Goal: Task Accomplishment & Management: Use online tool/utility

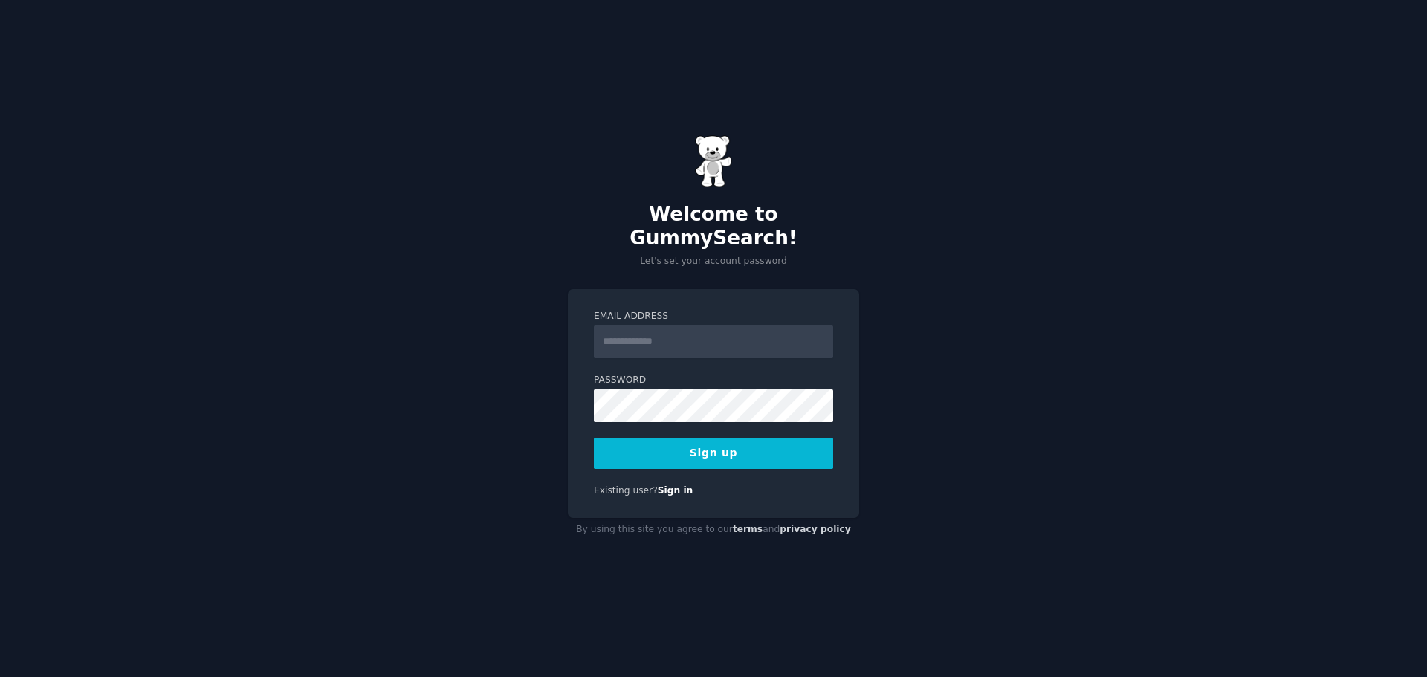
click at [643, 327] on input "Email Address" at bounding box center [713, 342] width 239 height 33
type input "**********"
click at [744, 438] on button "Sign up" at bounding box center [713, 453] width 239 height 31
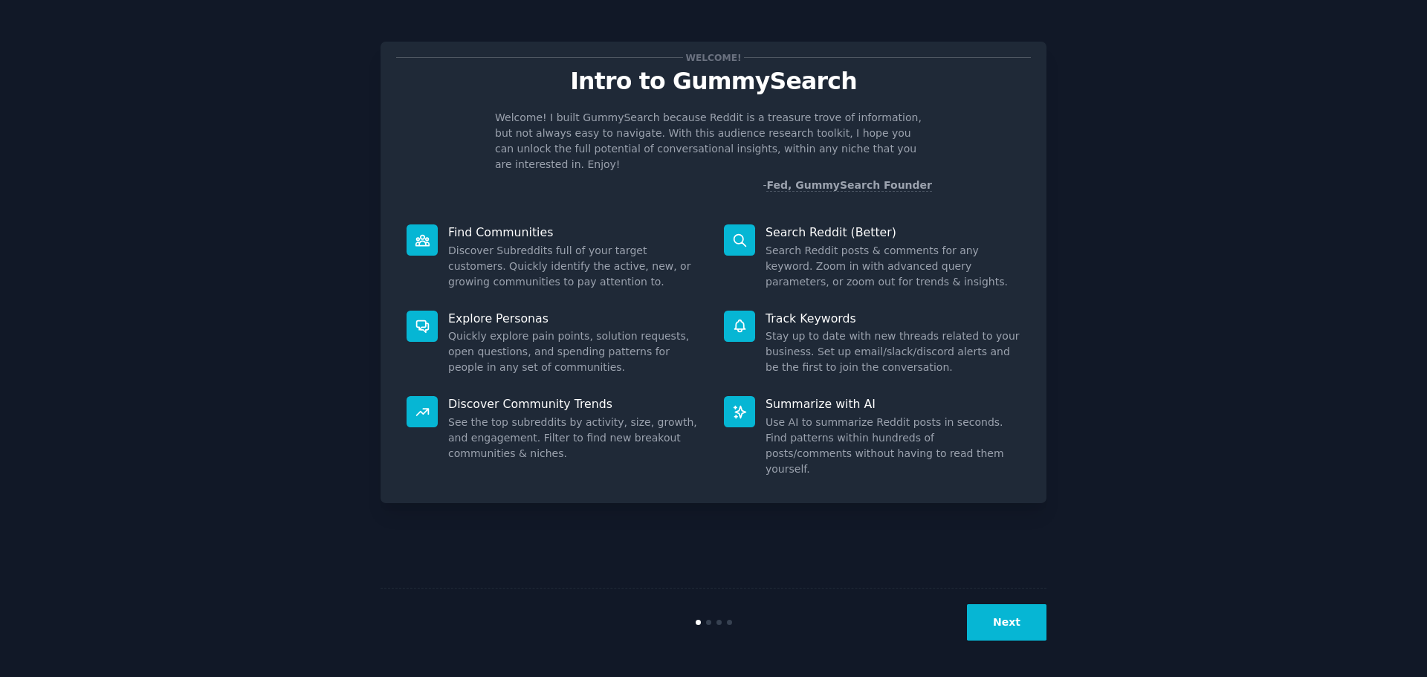
click at [1018, 631] on button "Next" at bounding box center [1007, 622] width 80 height 36
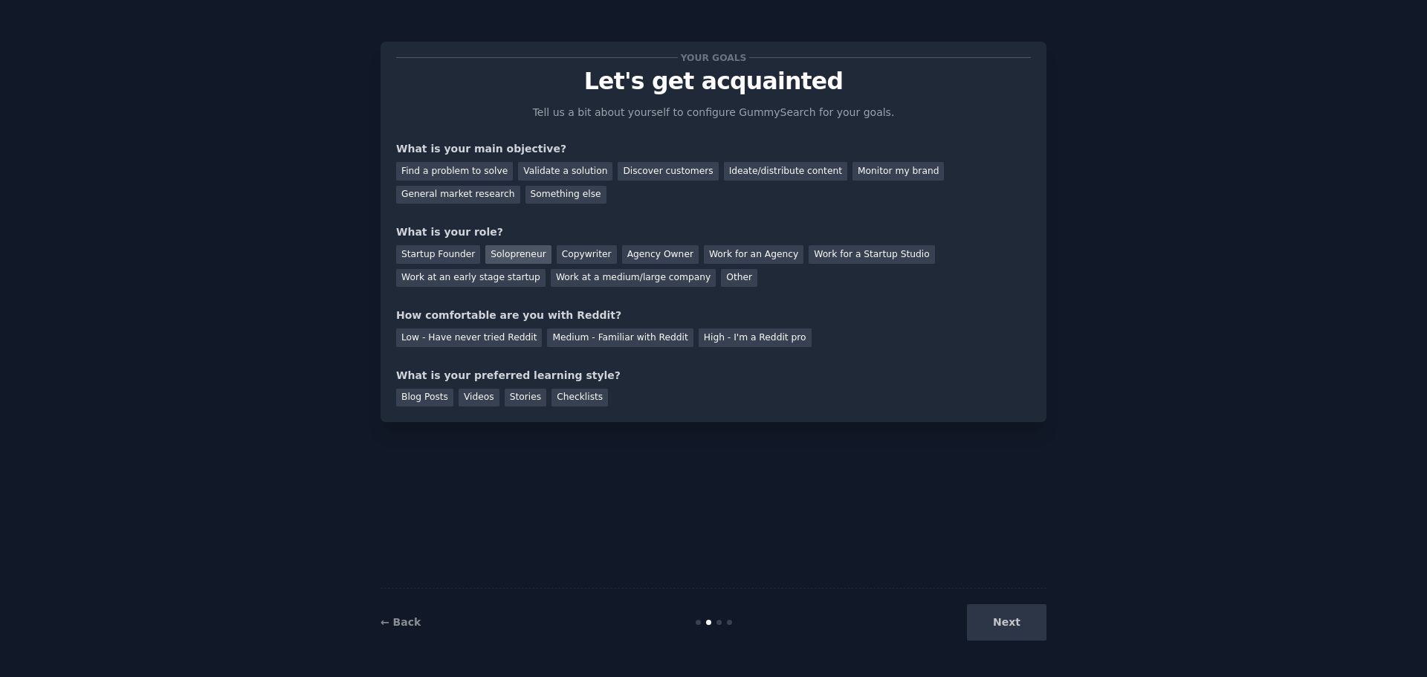
click at [517, 258] on div "Solopreneur" at bounding box center [517, 254] width 65 height 19
click at [576, 335] on div "Medium - Familiar with Reddit" at bounding box center [620, 338] width 146 height 19
click at [488, 398] on div "Videos" at bounding box center [479, 398] width 41 height 19
click at [355, 399] on div "Your goals Let's get acquainted Tell us a bit about yourself to configure Gummy…" at bounding box center [713, 338] width 1385 height 635
click at [432, 399] on div "Blog Posts" at bounding box center [424, 398] width 57 height 19
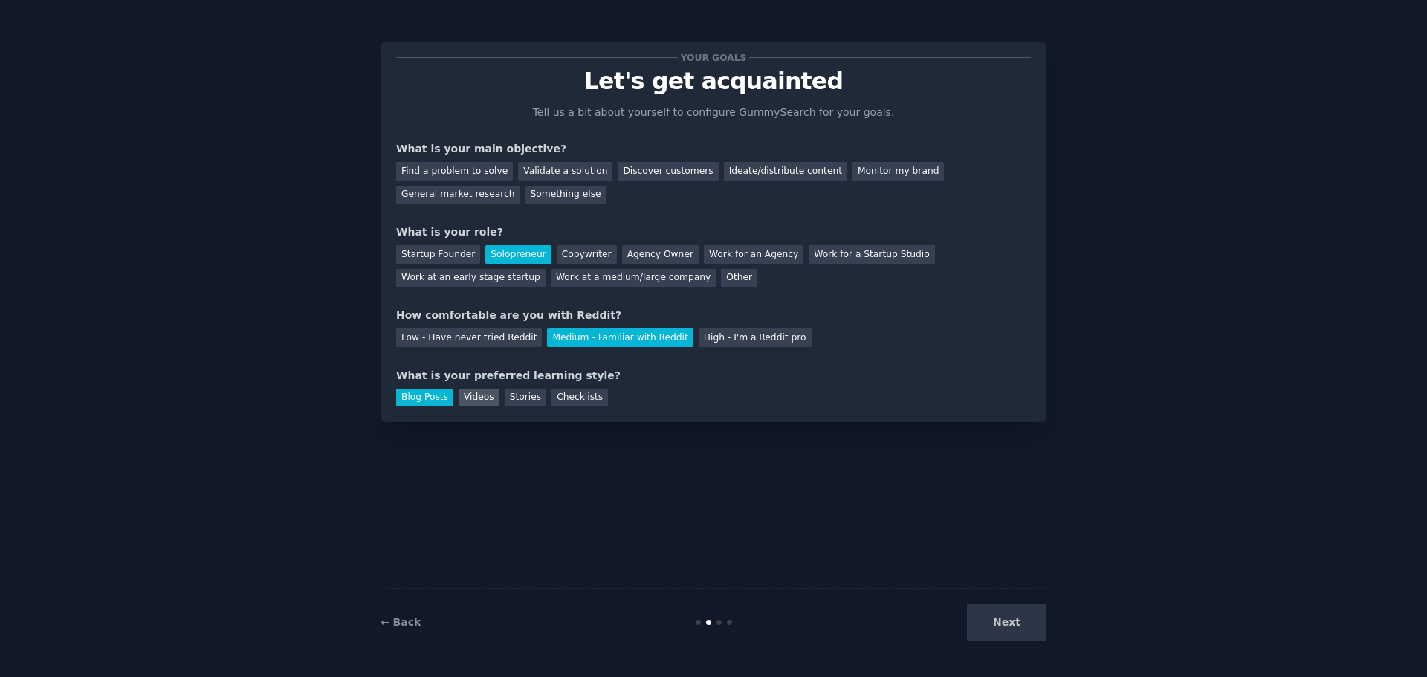
click at [473, 392] on div "Videos" at bounding box center [479, 398] width 41 height 19
click at [433, 400] on div "Blog Posts" at bounding box center [424, 398] width 57 height 19
click at [500, 387] on div "Blog Posts Videos Stories Checklists" at bounding box center [713, 396] width 635 height 24
click at [508, 387] on div "Blog Posts Videos Stories Checklists" at bounding box center [713, 396] width 635 height 24
click at [513, 389] on div "Stories" at bounding box center [526, 398] width 42 height 19
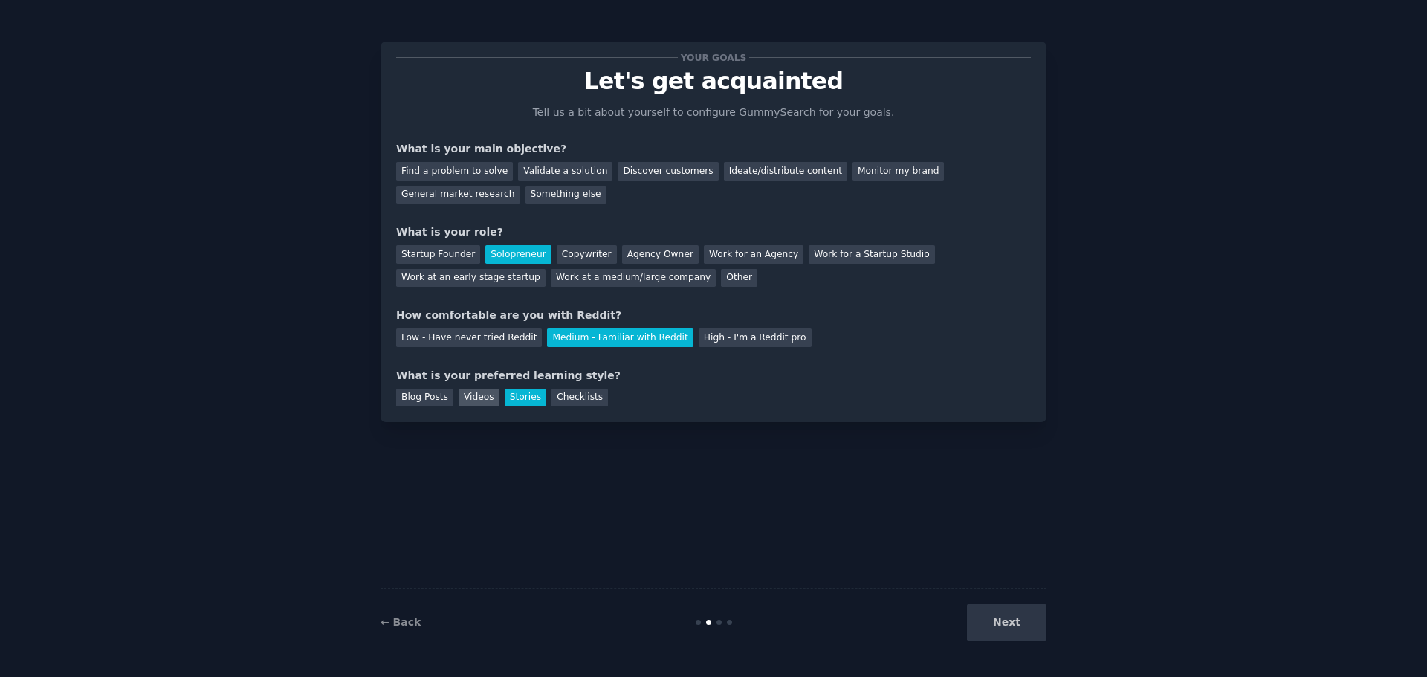
click at [468, 402] on div "Videos" at bounding box center [479, 398] width 41 height 19
click at [423, 398] on div "Blog Posts" at bounding box center [424, 398] width 57 height 19
click at [465, 174] on div "Find a problem to solve" at bounding box center [454, 171] width 117 height 19
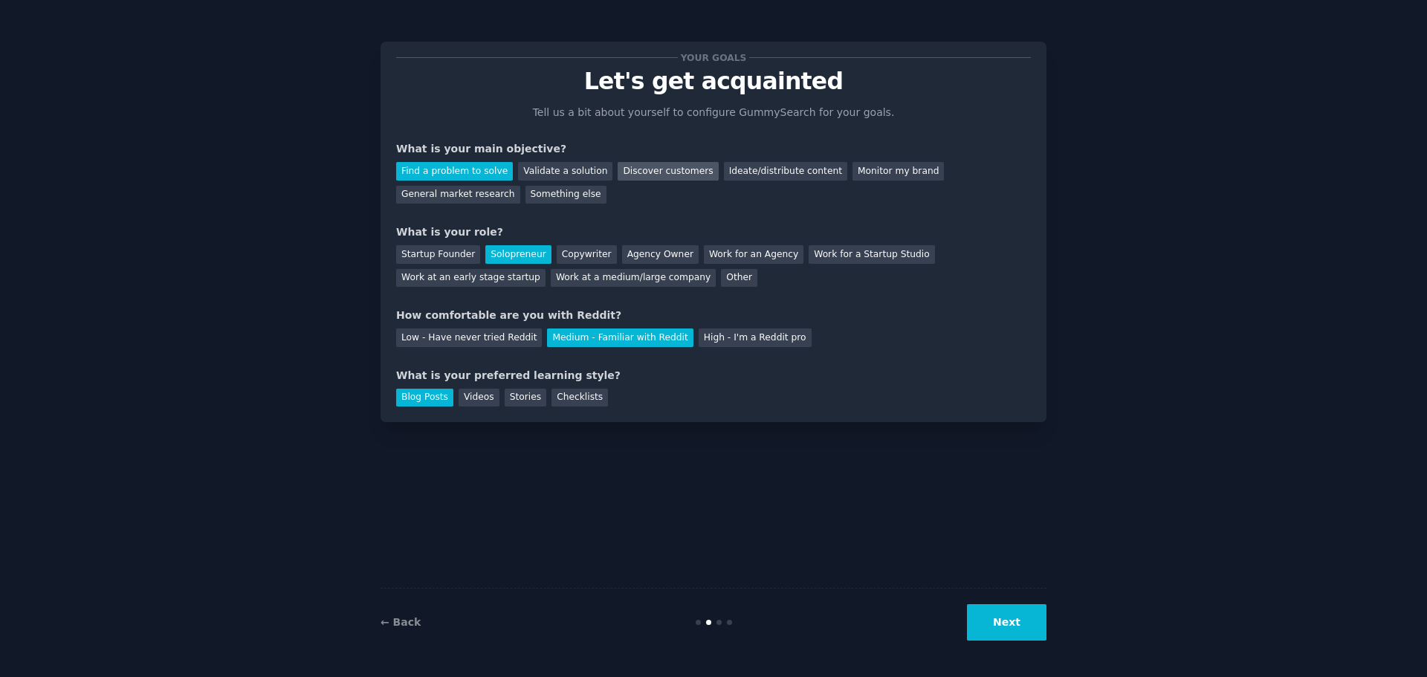
click at [640, 169] on div "Discover customers" at bounding box center [668, 171] width 100 height 19
click at [1003, 630] on button "Next" at bounding box center [1007, 622] width 80 height 36
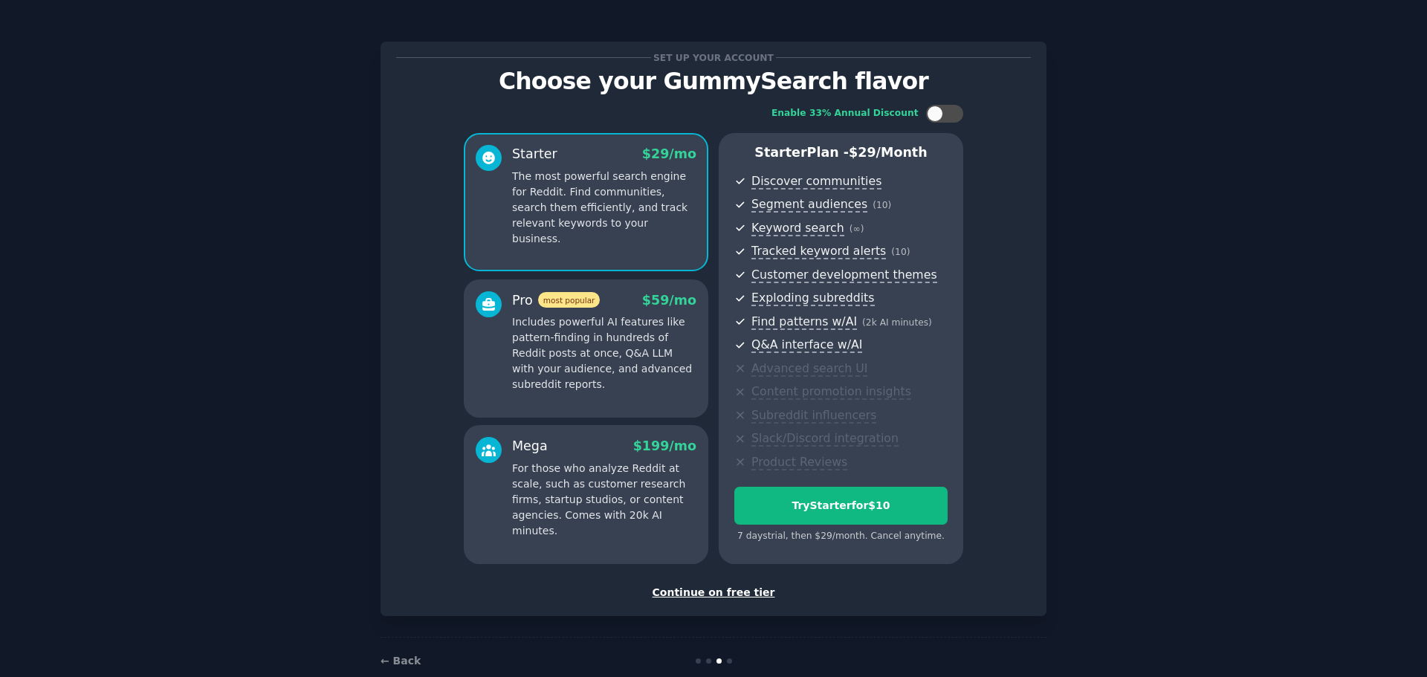
click at [722, 593] on div "Continue on free tier" at bounding box center [713, 593] width 635 height 16
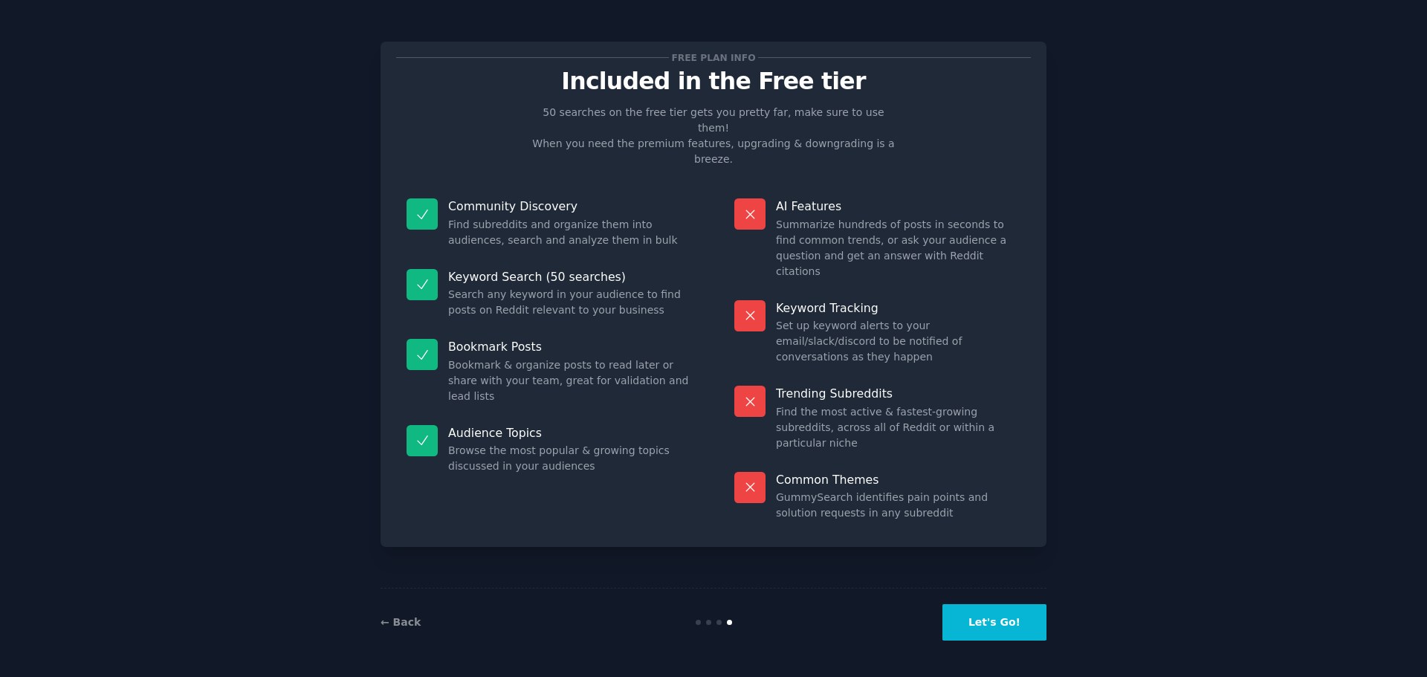
click at [999, 620] on button "Let's Go!" at bounding box center [994, 622] width 104 height 36
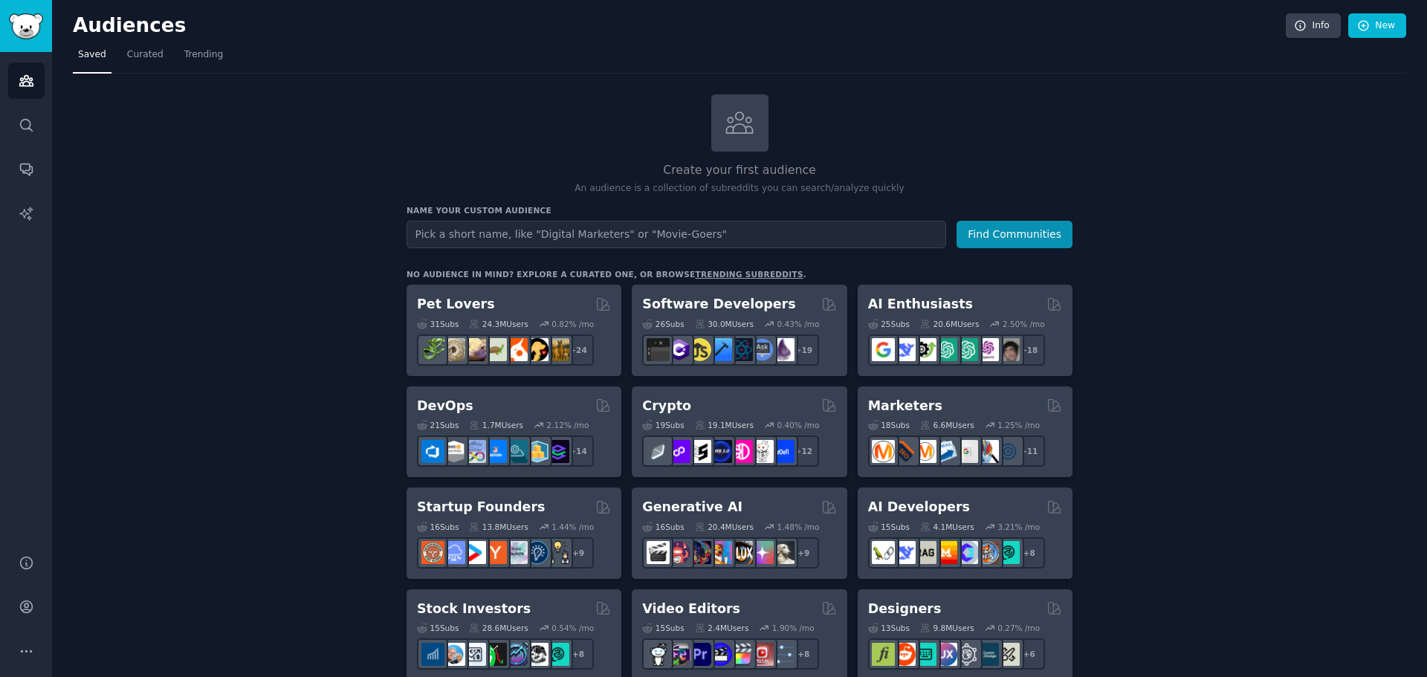
click at [483, 227] on input "text" at bounding box center [677, 235] width 540 height 28
type input "home owners"
click at [957, 221] on button "Find Communities" at bounding box center [1015, 235] width 116 height 28
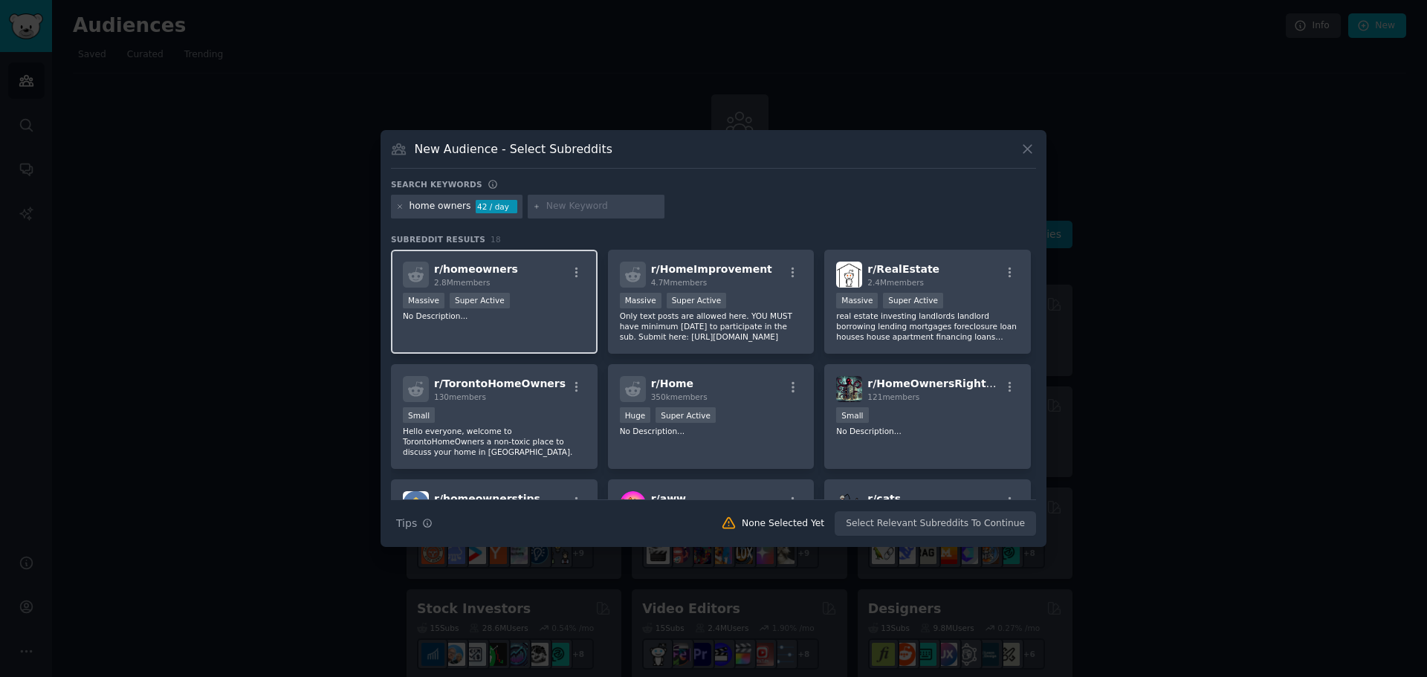
click at [473, 265] on span "r/ homeowners" at bounding box center [476, 269] width 84 height 12
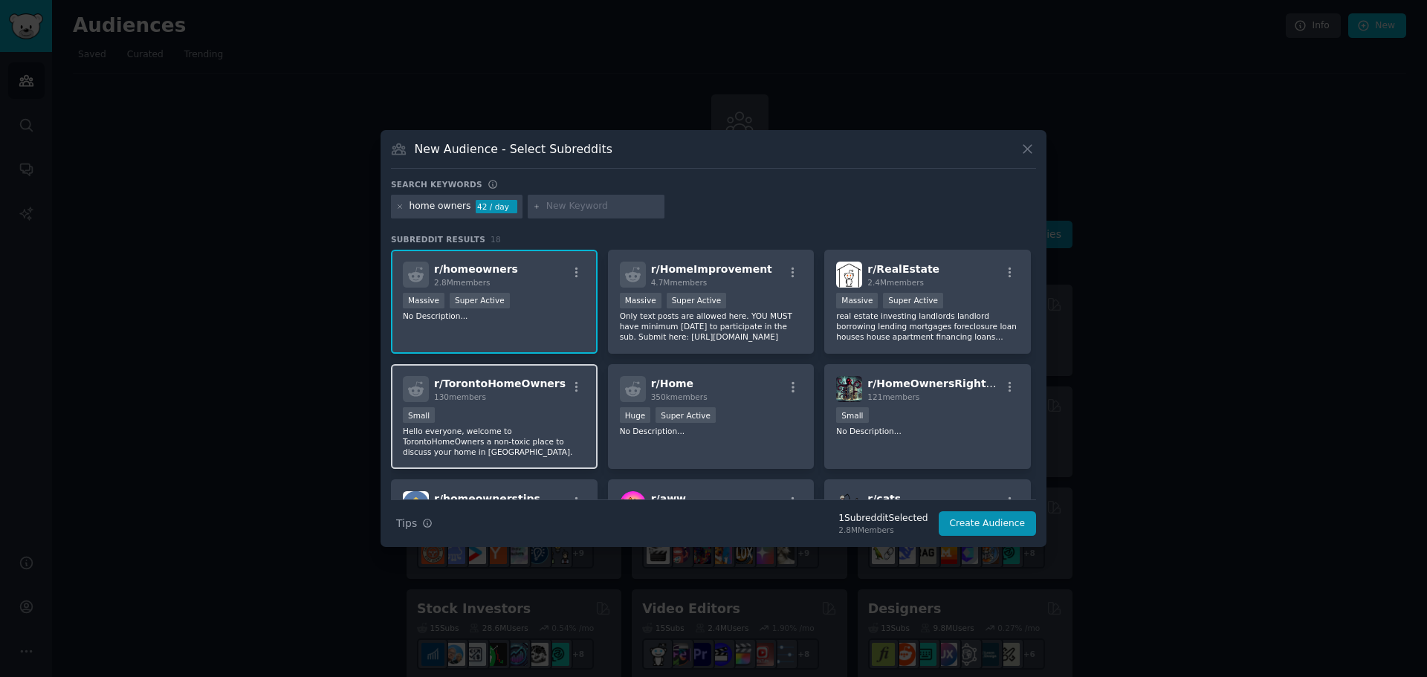
click at [469, 395] on span "130 members" at bounding box center [460, 396] width 52 height 9
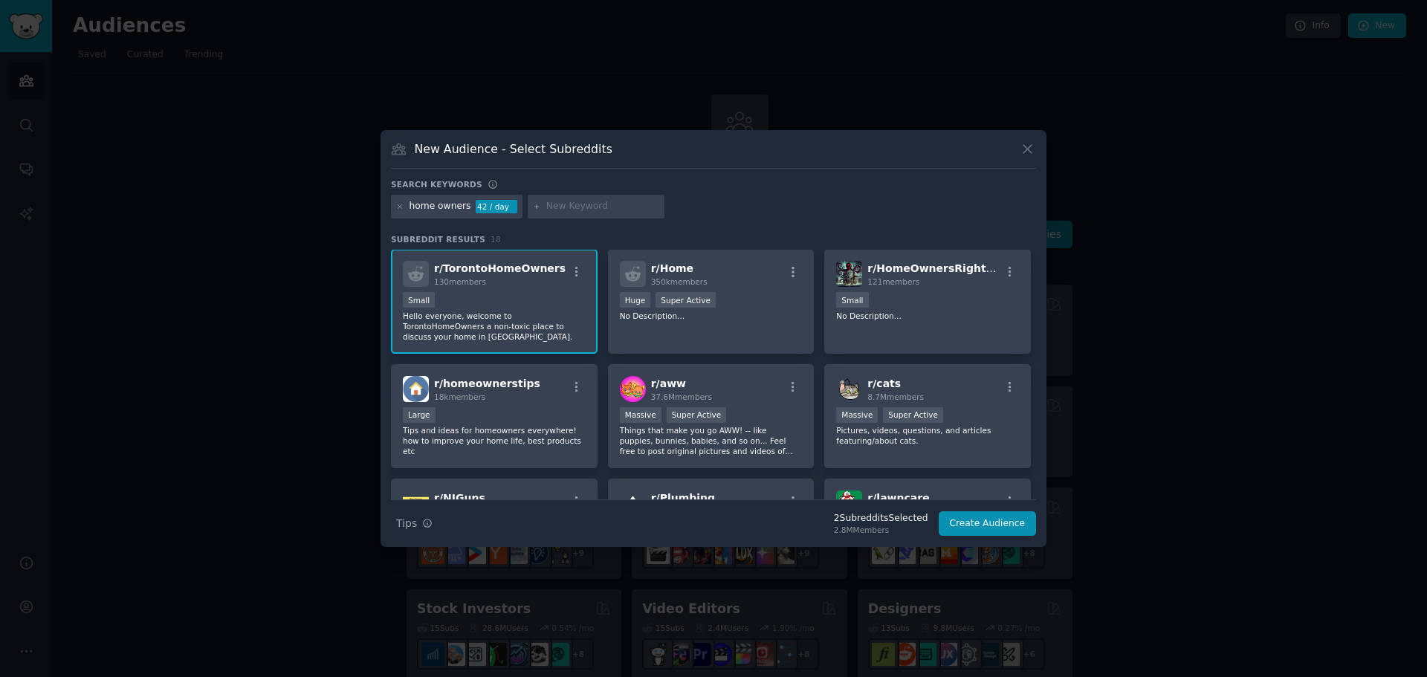
scroll to position [113, 0]
click at [522, 380] on div "r/ homeownerstips 18k members" at bounding box center [494, 391] width 183 height 26
click at [1028, 148] on icon at bounding box center [1028, 149] width 16 height 16
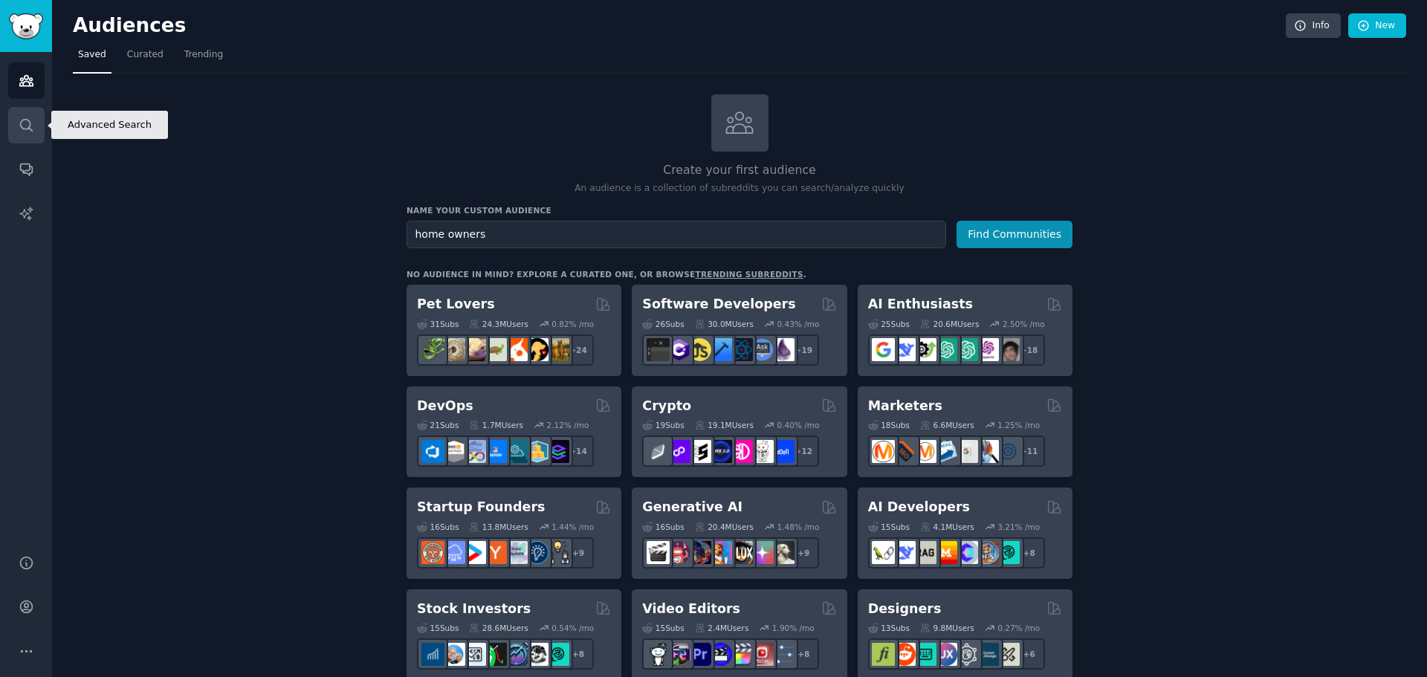
click at [19, 132] on icon "Sidebar" at bounding box center [27, 125] width 16 height 16
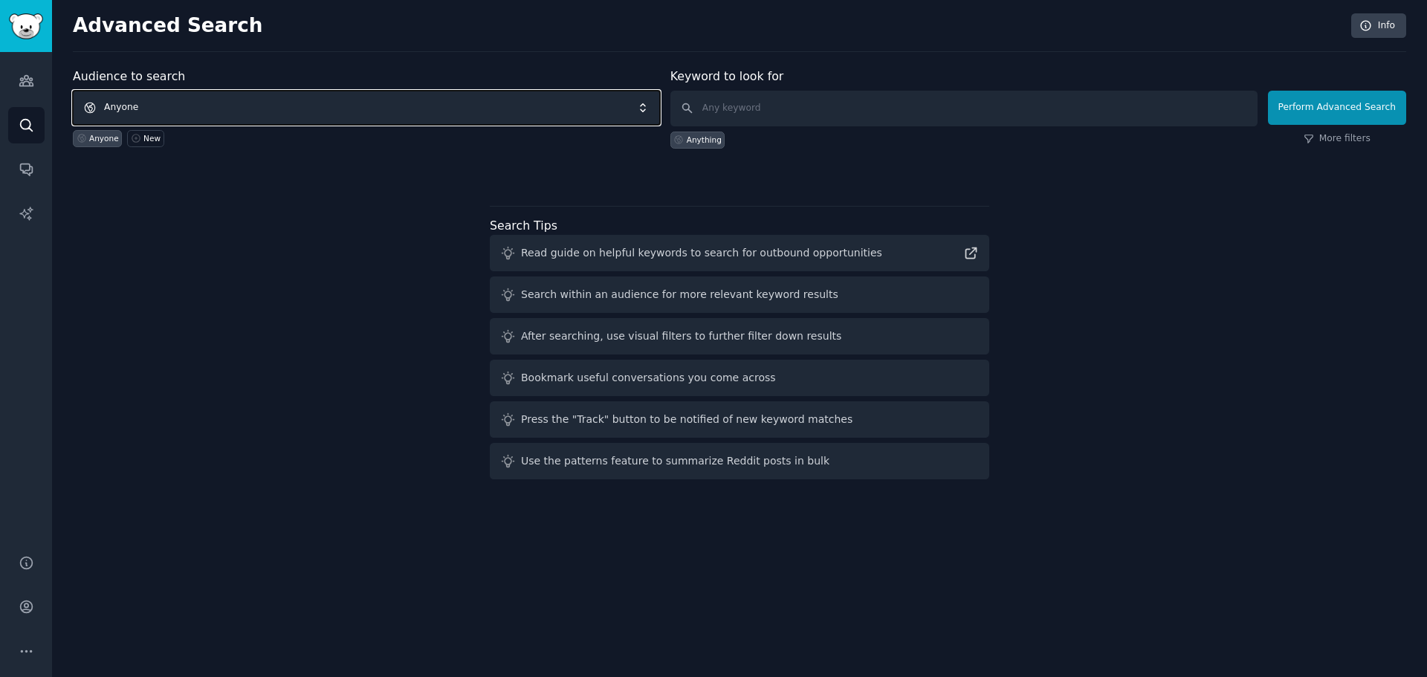
click at [169, 96] on span "Anyone" at bounding box center [366, 108] width 587 height 34
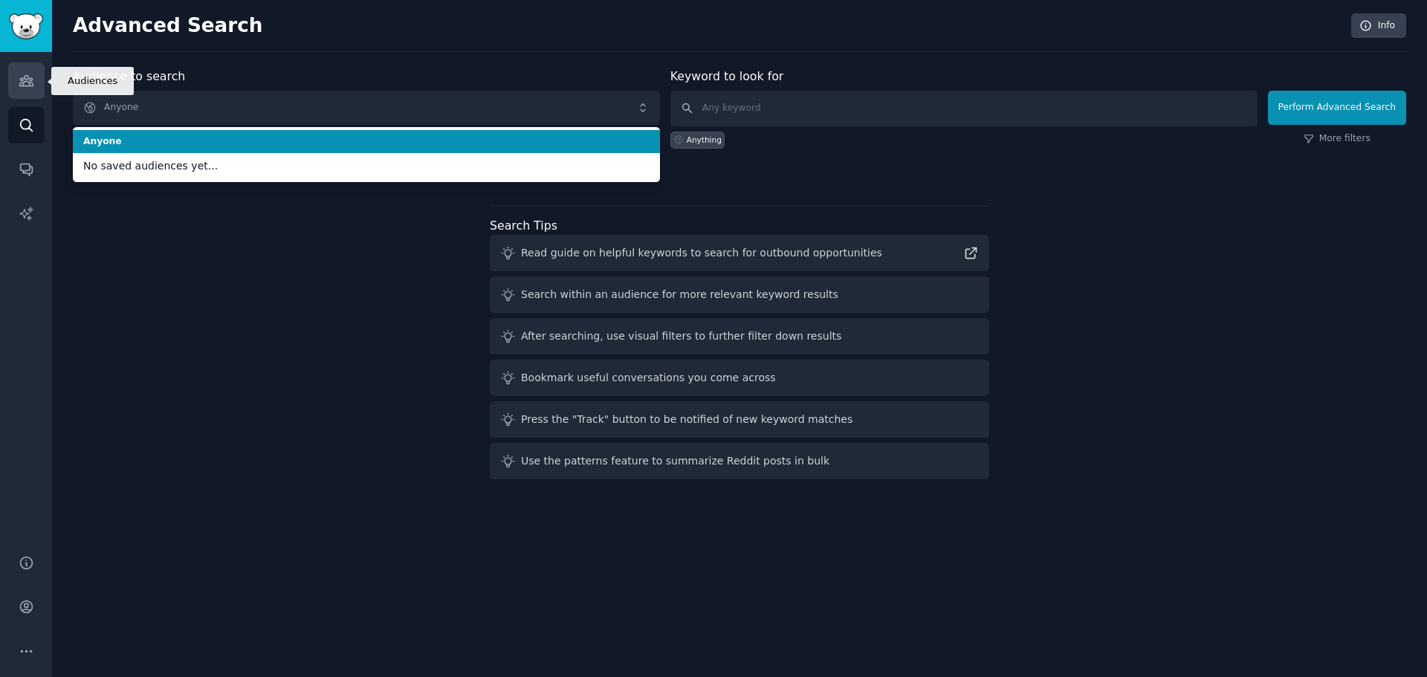
click at [36, 77] on link "Audiences" at bounding box center [26, 80] width 36 height 36
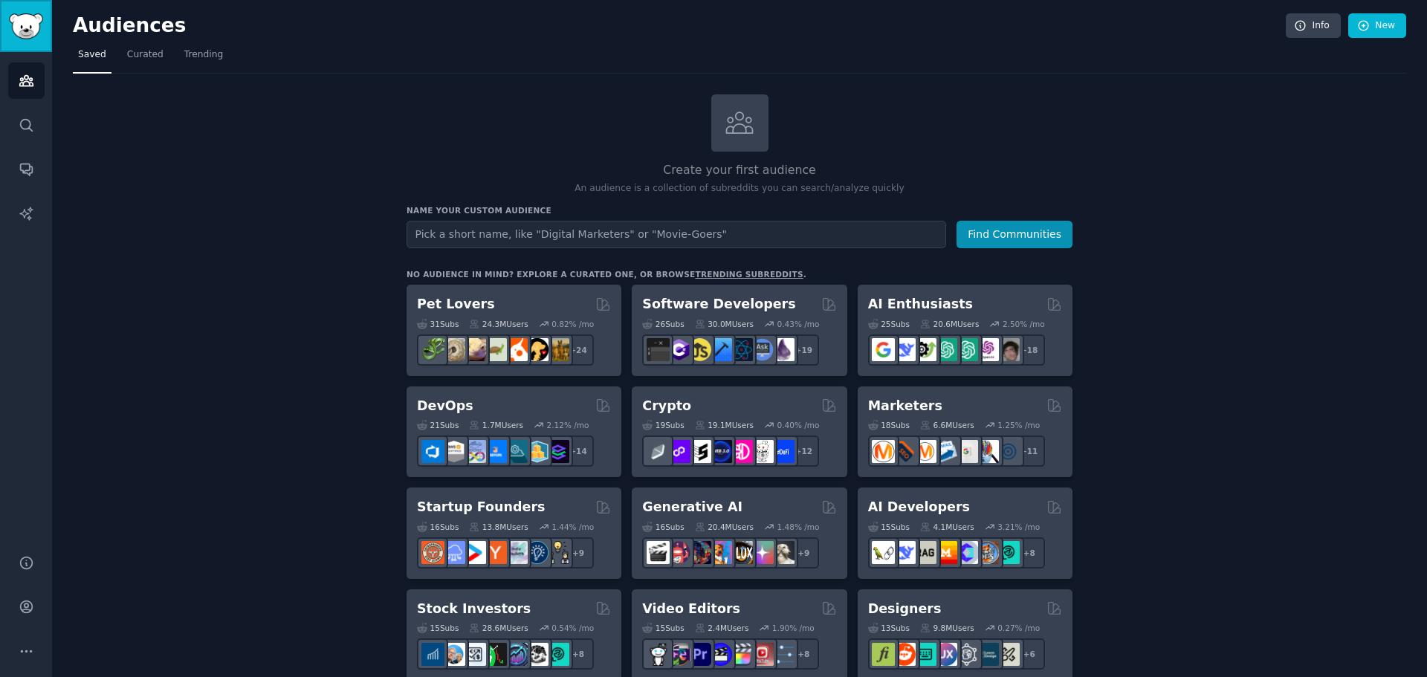
click at [32, 10] on link "Sidebar" at bounding box center [26, 26] width 52 height 52
click at [127, 62] on link "Curated" at bounding box center [145, 58] width 47 height 30
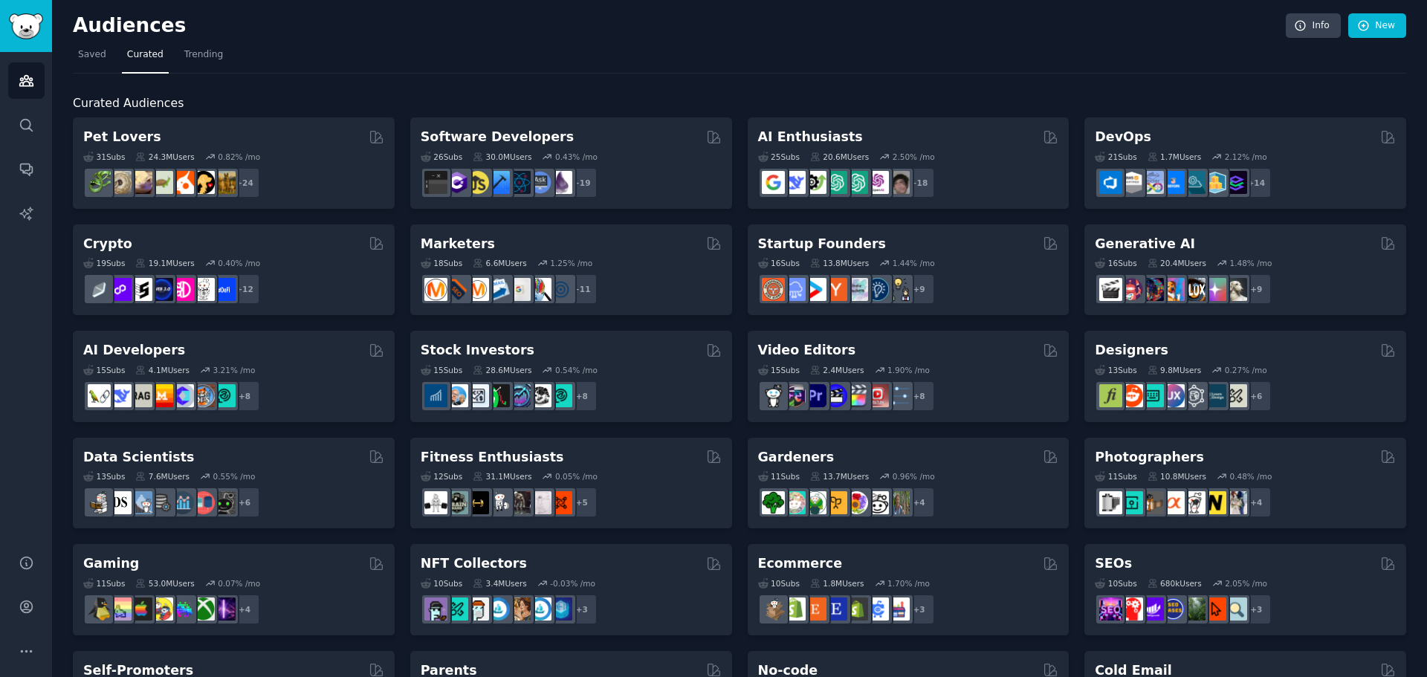
click at [955, 152] on div "25 Sub s 20.6M Users 2.50 % /mo" at bounding box center [908, 157] width 301 height 10
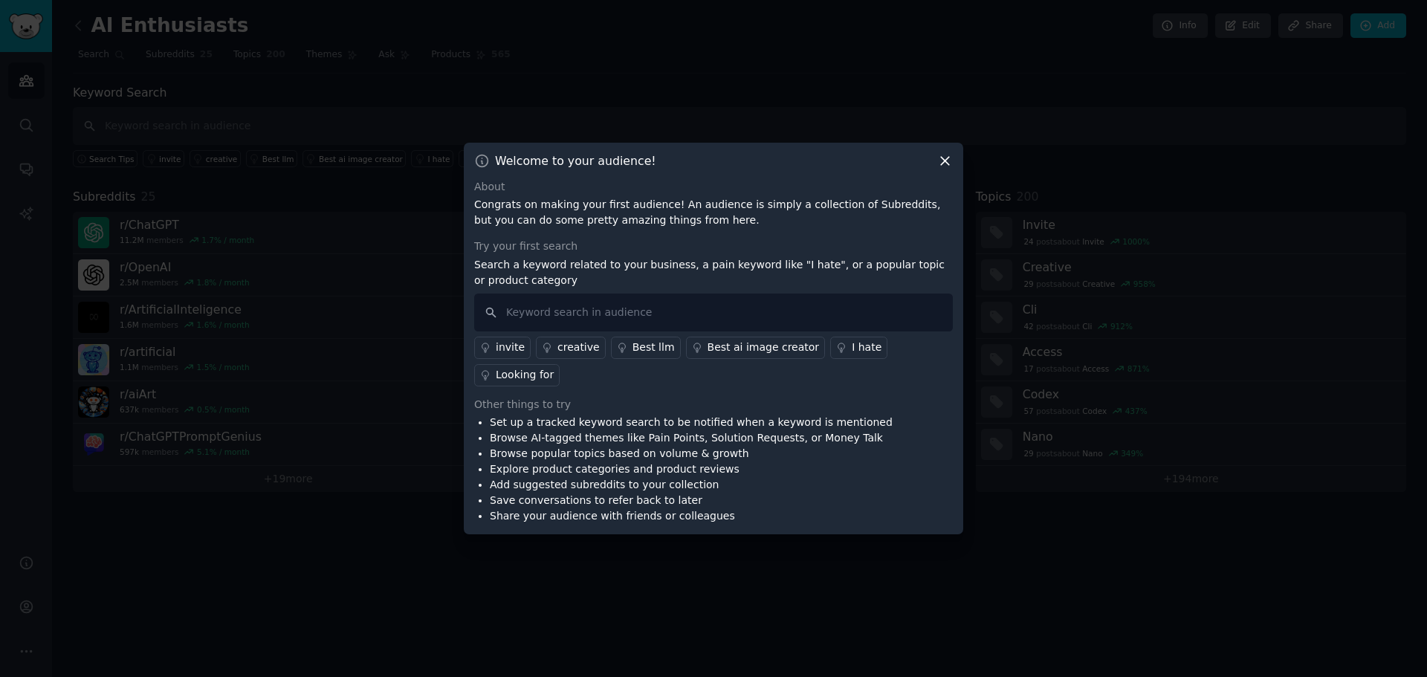
click at [947, 169] on icon at bounding box center [945, 161] width 16 height 16
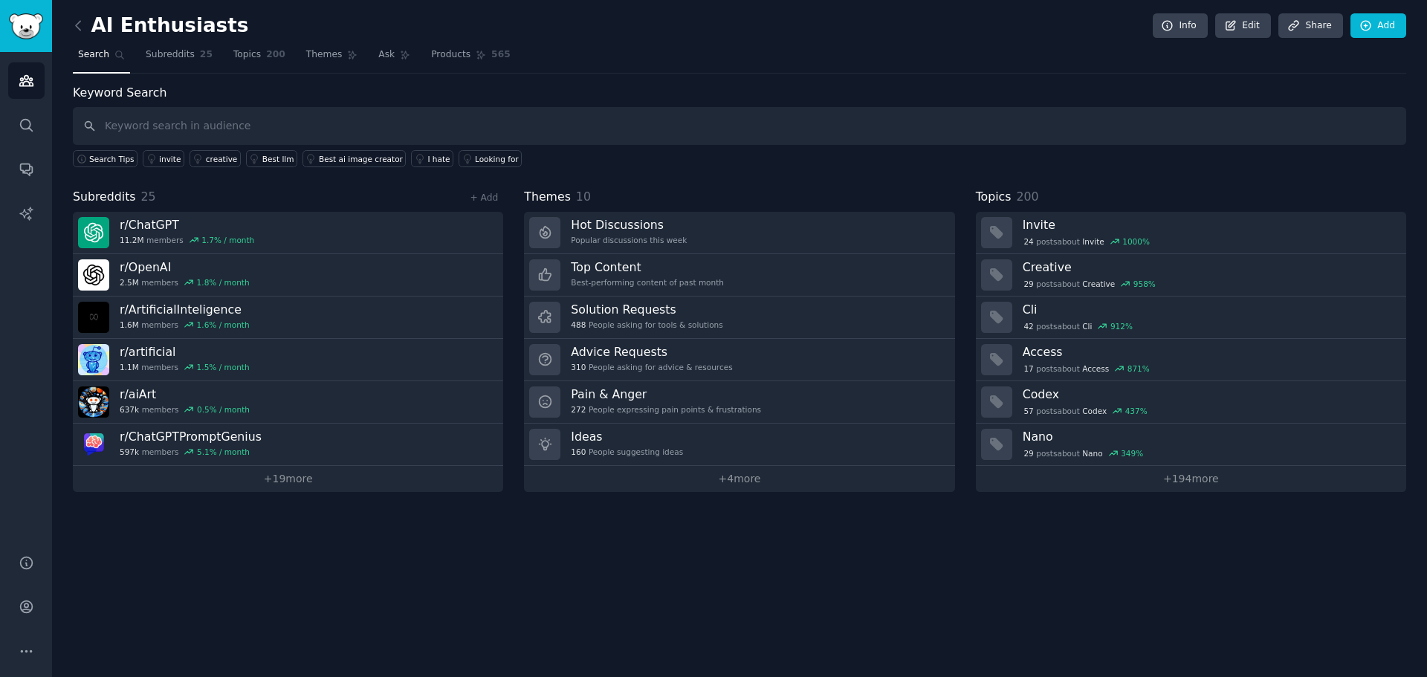
click at [570, 588] on div "AI Enthusiasts Info Edit Share Add Search Subreddits 25 Topics 200 Themes Ask P…" at bounding box center [739, 338] width 1375 height 677
